Goal: Transaction & Acquisition: Book appointment/travel/reservation

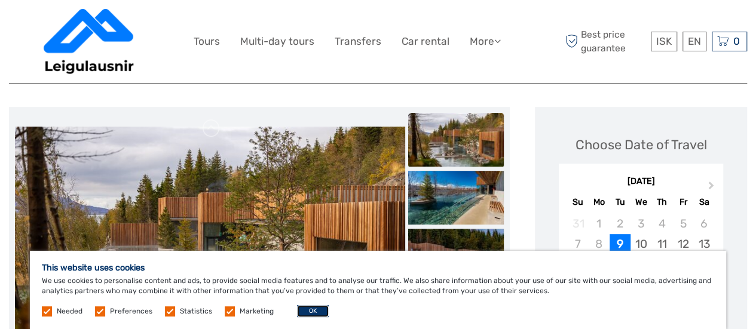
click at [305, 309] on button "OK" at bounding box center [313, 311] width 32 height 12
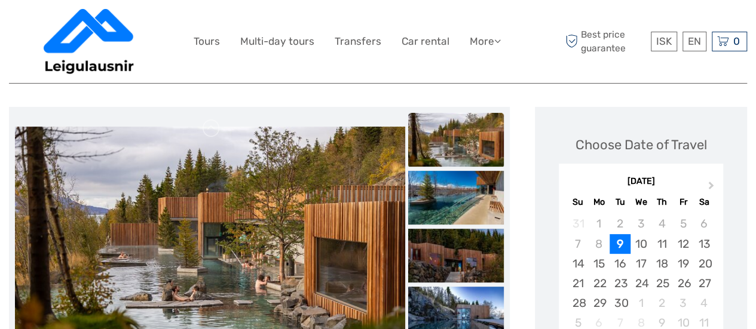
click at [331, 209] on img at bounding box center [210, 257] width 390 height 260
click at [458, 203] on img at bounding box center [456, 198] width 96 height 54
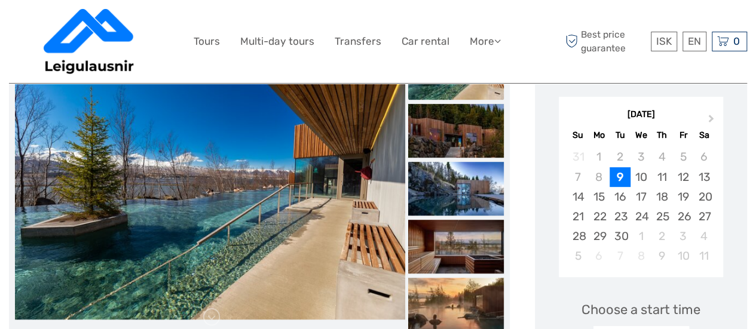
scroll to position [195, 0]
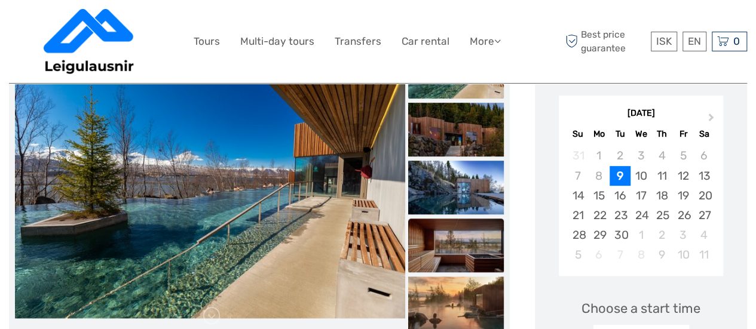
click at [470, 223] on img at bounding box center [456, 246] width 96 height 54
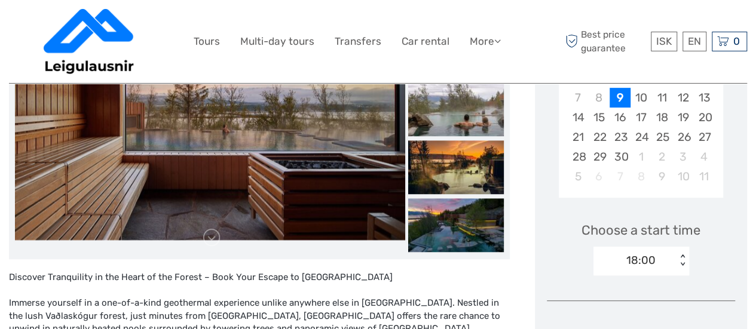
scroll to position [264, 0]
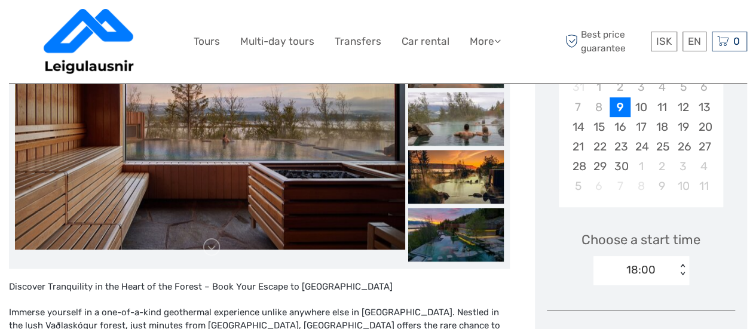
click at [470, 223] on img at bounding box center [456, 235] width 96 height 54
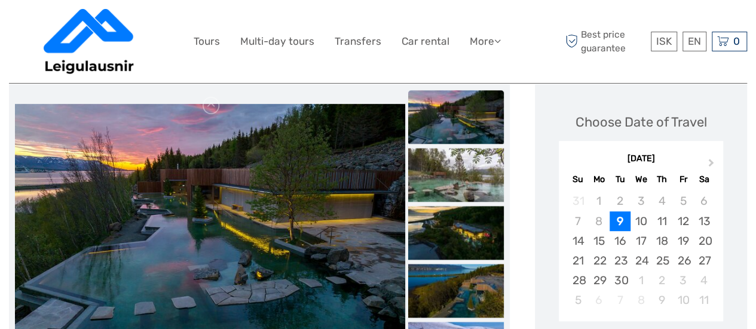
scroll to position [0, 0]
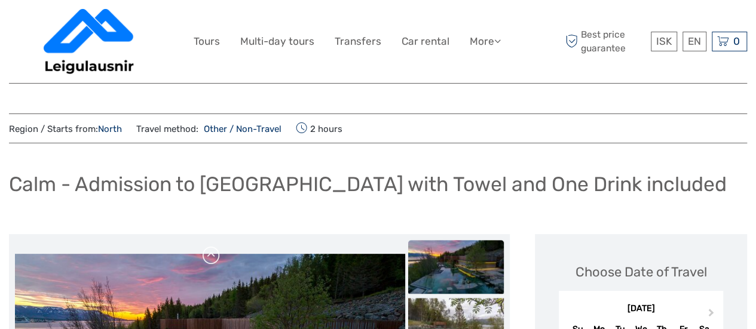
click at [208, 253] on link at bounding box center [211, 255] width 19 height 19
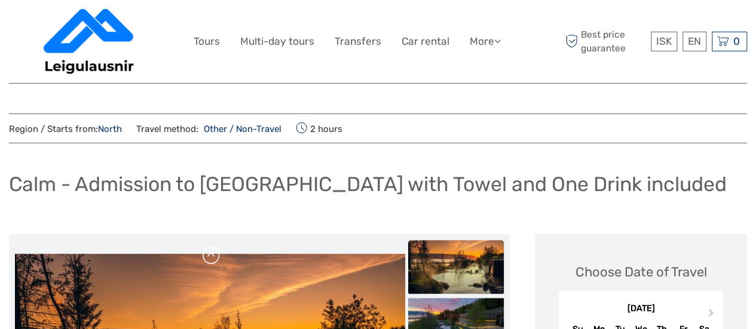
click at [208, 253] on link at bounding box center [211, 255] width 19 height 19
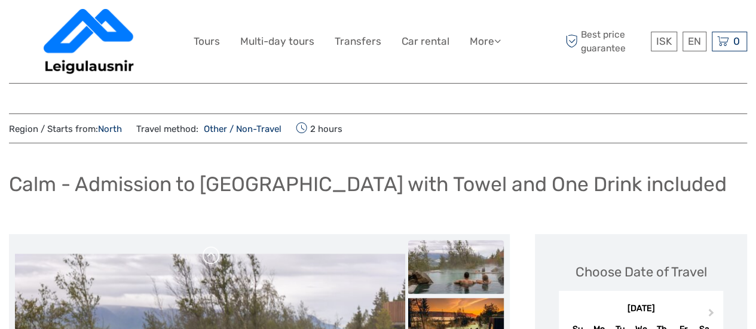
click at [208, 253] on link at bounding box center [211, 255] width 19 height 19
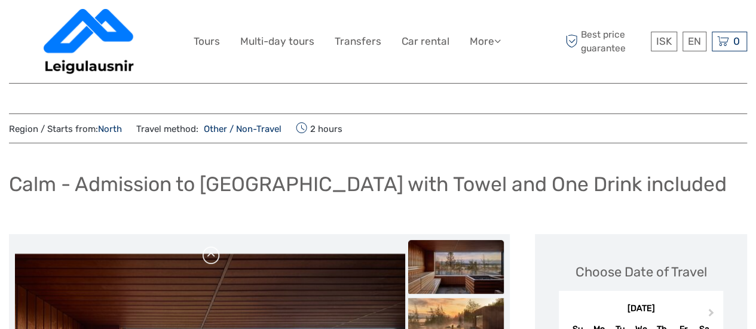
click at [208, 253] on link at bounding box center [211, 255] width 19 height 19
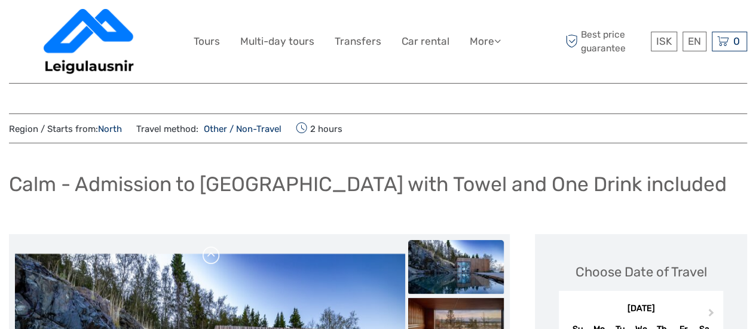
click at [208, 253] on link at bounding box center [211, 255] width 19 height 19
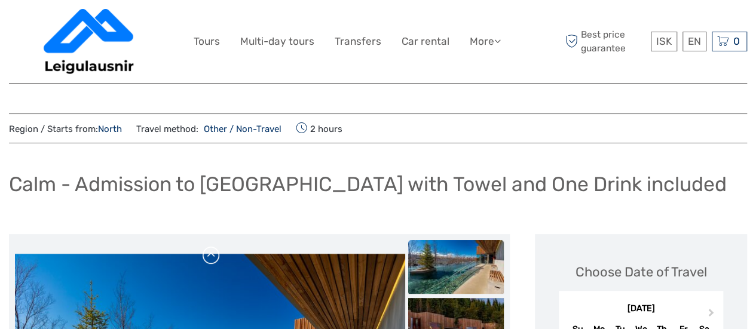
click at [208, 253] on link at bounding box center [211, 255] width 19 height 19
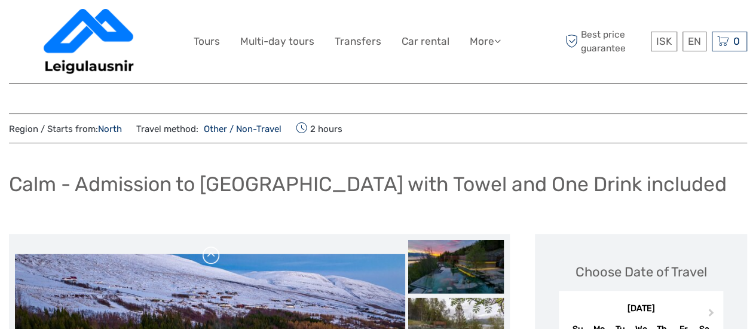
click at [208, 253] on link at bounding box center [211, 255] width 19 height 19
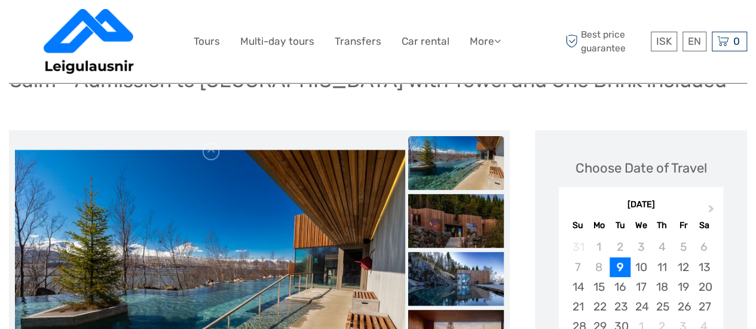
scroll to position [102, 0]
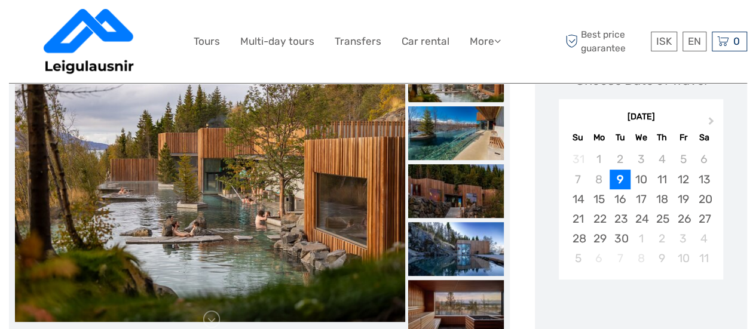
scroll to position [194, 0]
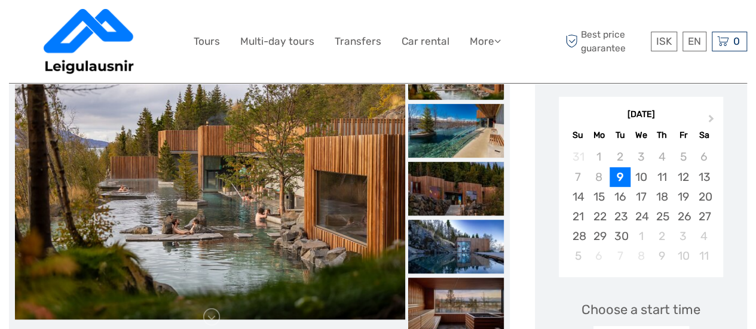
click at [343, 182] on img at bounding box center [210, 190] width 390 height 260
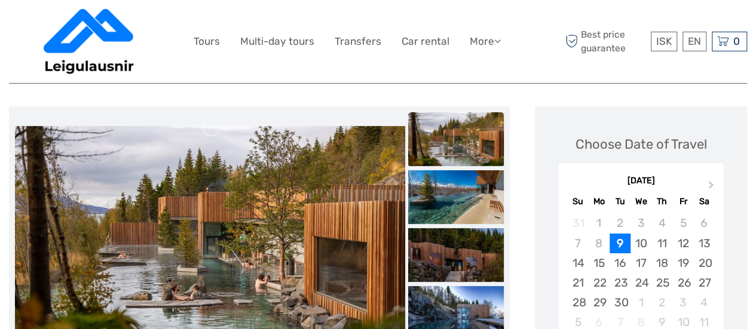
click at [471, 152] on img at bounding box center [456, 139] width 96 height 54
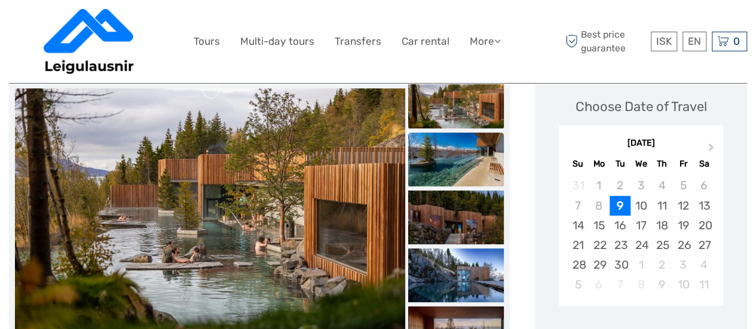
scroll to position [182, 0]
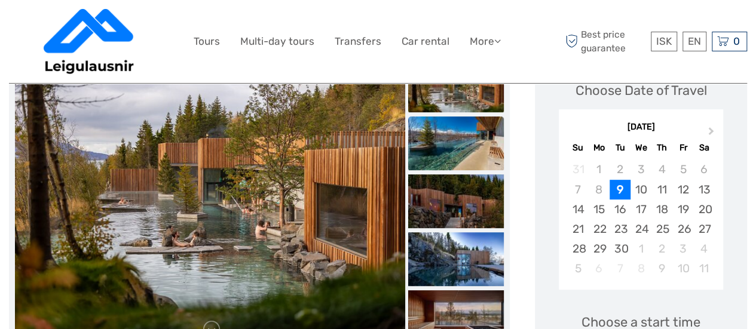
click at [475, 156] on img at bounding box center [456, 144] width 96 height 54
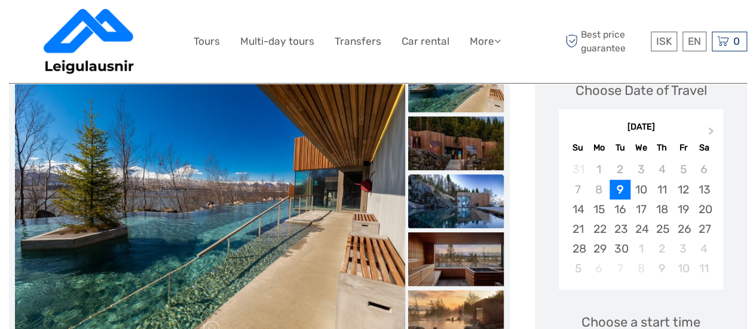
click at [450, 201] on img at bounding box center [456, 202] width 96 height 54
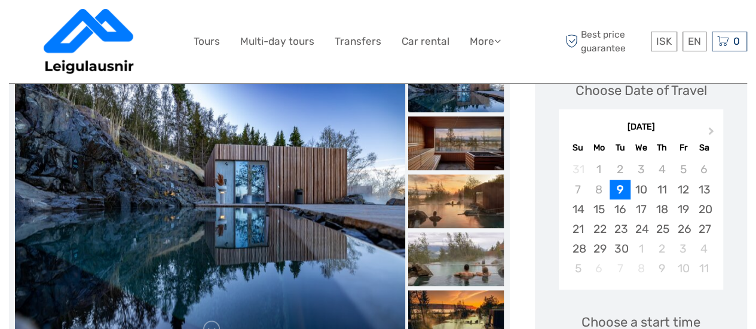
click at [450, 201] on img at bounding box center [456, 202] width 96 height 54
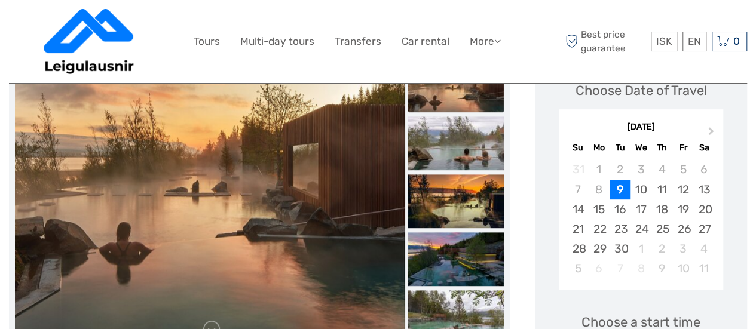
click at [450, 201] on img at bounding box center [456, 202] width 96 height 54
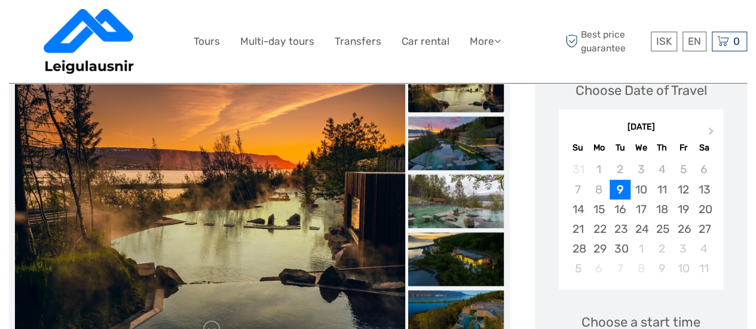
click at [450, 201] on img at bounding box center [456, 202] width 96 height 54
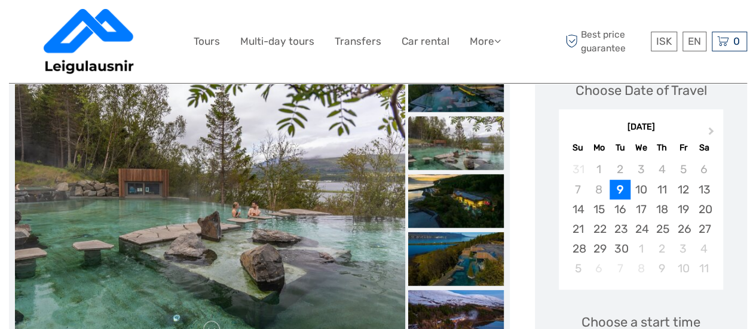
click at [450, 201] on img at bounding box center [456, 202] width 96 height 54
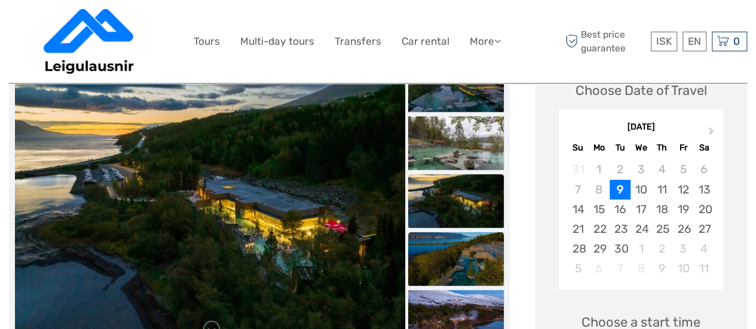
click at [445, 253] on img at bounding box center [456, 260] width 96 height 54
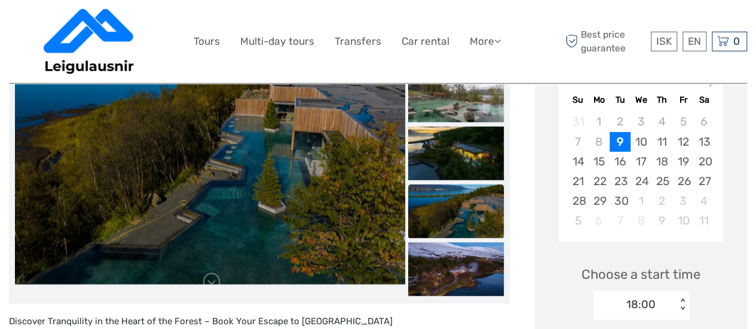
scroll to position [228, 0]
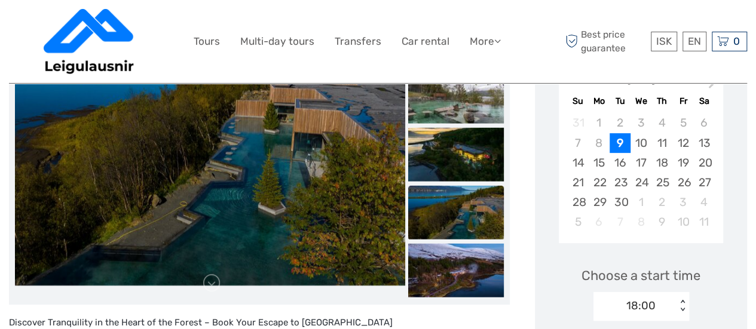
click at [445, 253] on img at bounding box center [456, 271] width 96 height 54
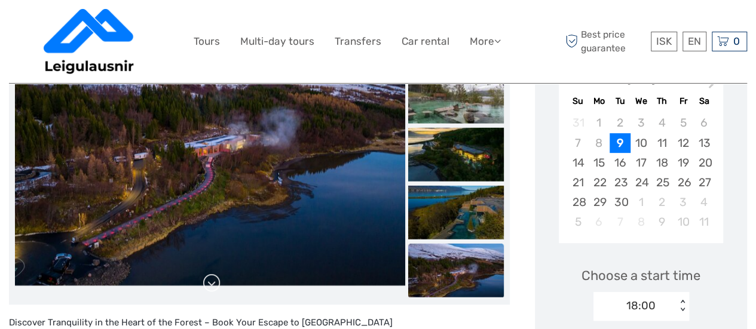
click at [216, 279] on link at bounding box center [211, 283] width 19 height 19
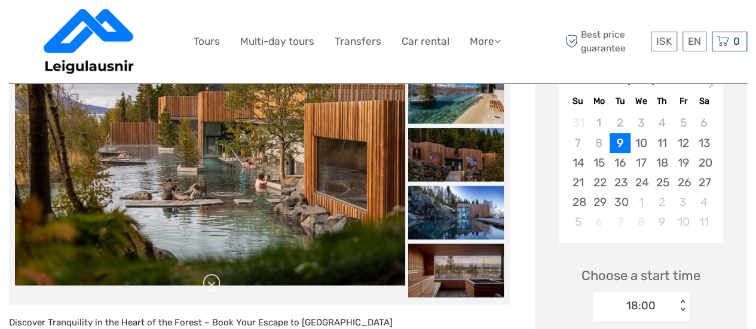
click at [216, 279] on link at bounding box center [211, 283] width 19 height 19
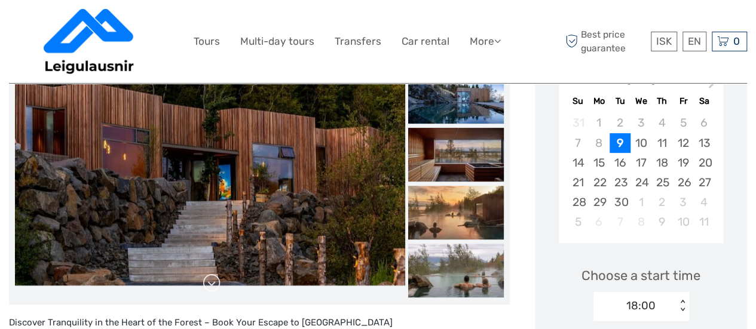
click at [216, 279] on link at bounding box center [211, 283] width 19 height 19
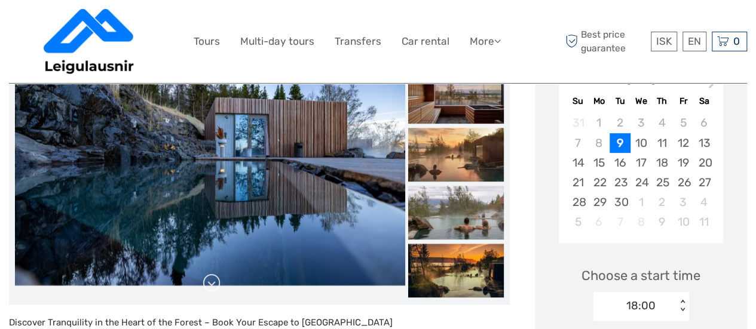
click at [216, 279] on link at bounding box center [211, 283] width 19 height 19
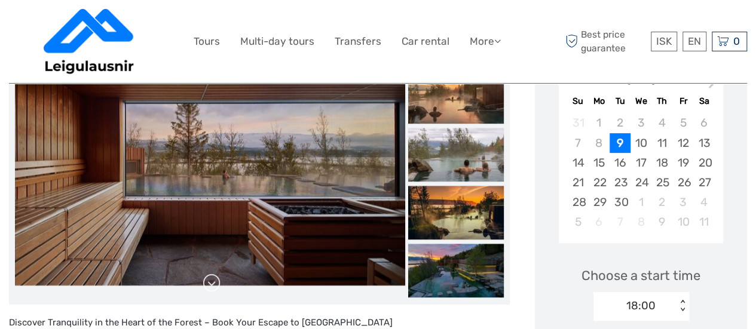
click at [216, 279] on link at bounding box center [211, 283] width 19 height 19
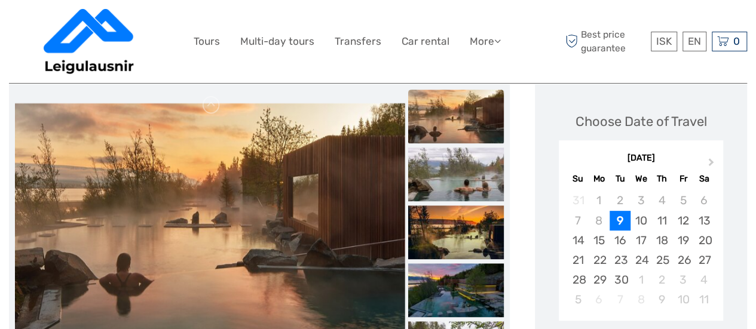
scroll to position [148, 0]
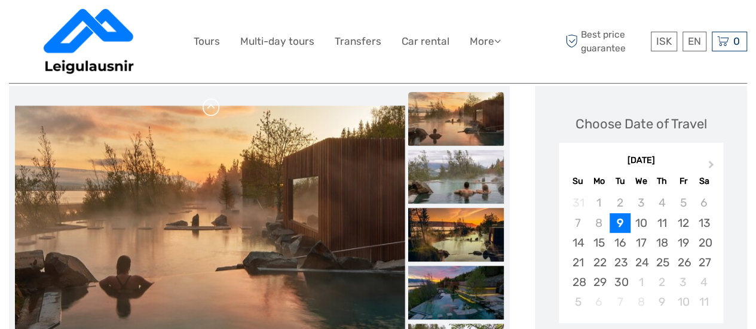
click at [214, 102] on link at bounding box center [211, 107] width 19 height 19
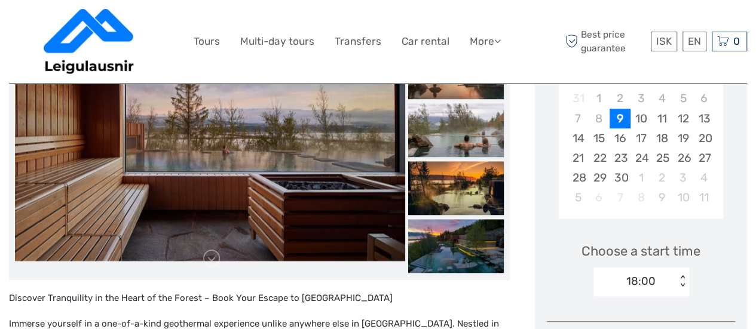
scroll to position [255, 0]
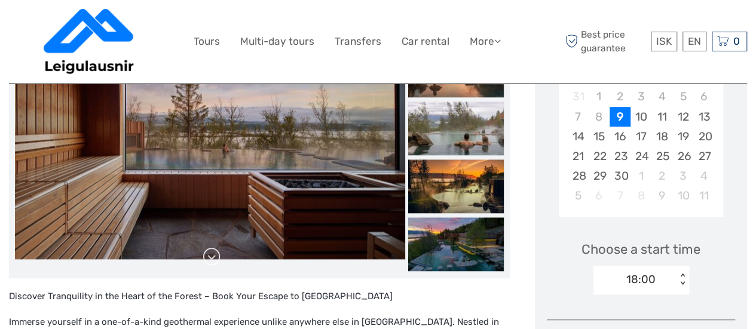
click at [214, 252] on link at bounding box center [211, 257] width 19 height 19
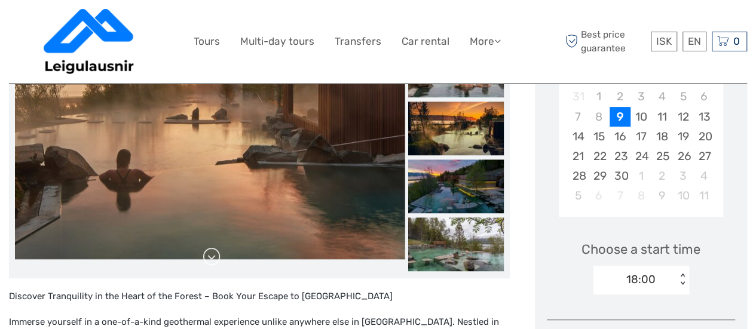
click at [214, 252] on link at bounding box center [211, 257] width 19 height 19
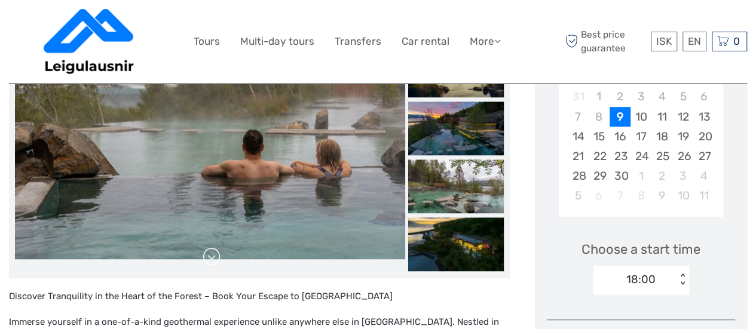
click at [214, 252] on link at bounding box center [211, 257] width 19 height 19
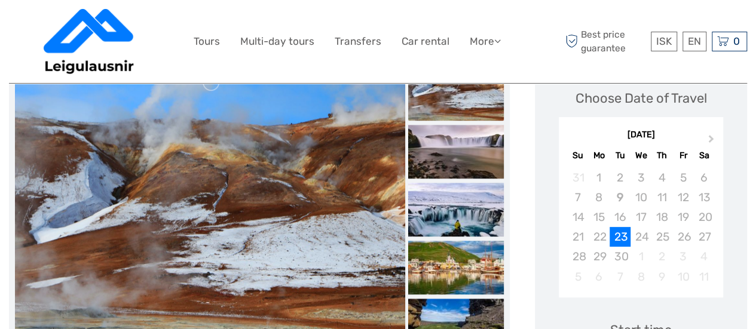
scroll to position [177, 0]
